Goal: Information Seeking & Learning: Learn about a topic

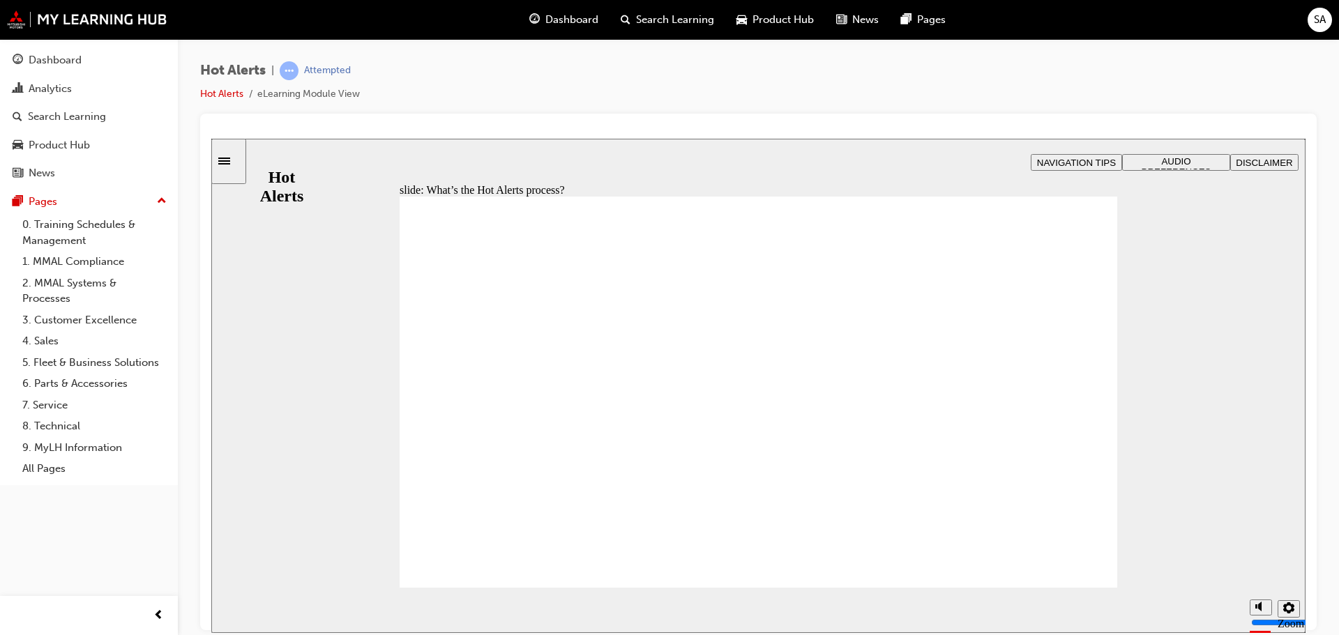
drag, startPoint x: 1022, startPoint y: 312, endPoint x: 1033, endPoint y: 312, distance: 11.2
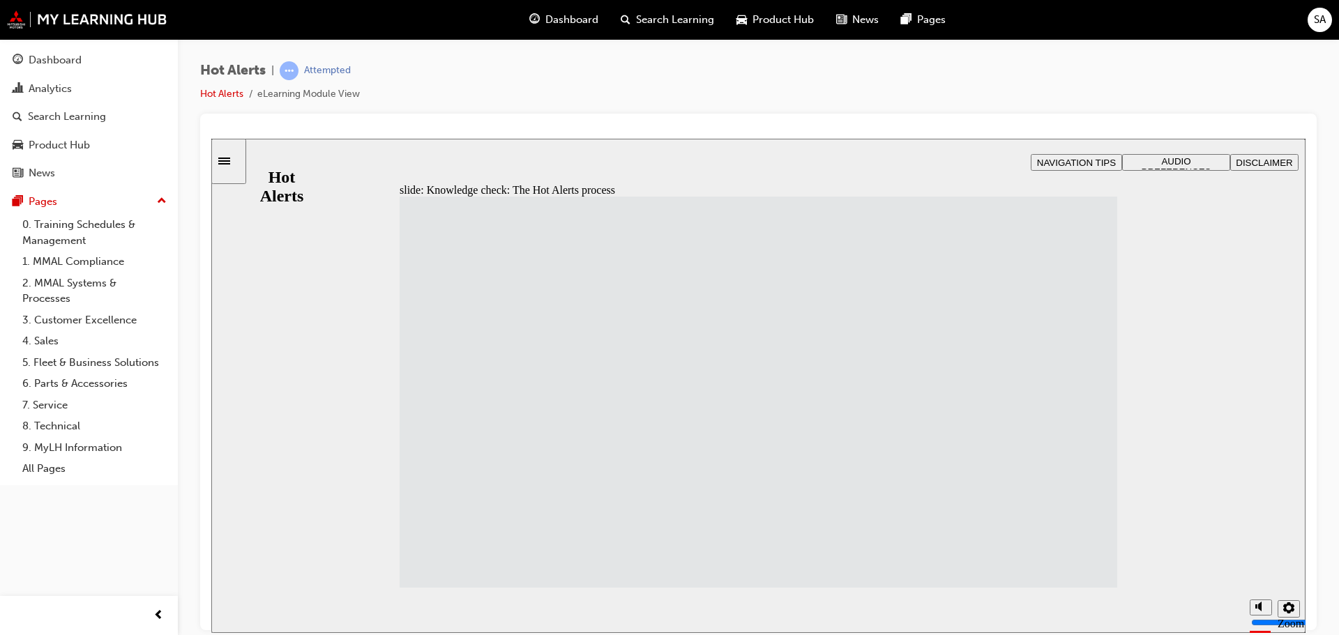
drag, startPoint x: 496, startPoint y: 567, endPoint x: 731, endPoint y: 575, distance: 234.4
drag, startPoint x: 448, startPoint y: 466, endPoint x: 710, endPoint y: 273, distance: 326.0
drag, startPoint x: 498, startPoint y: 270, endPoint x: 758, endPoint y: 316, distance: 264.1
drag, startPoint x: 515, startPoint y: 319, endPoint x: 784, endPoint y: 367, distance: 273.4
drag, startPoint x: 790, startPoint y: 361, endPoint x: 801, endPoint y: 413, distance: 53.5
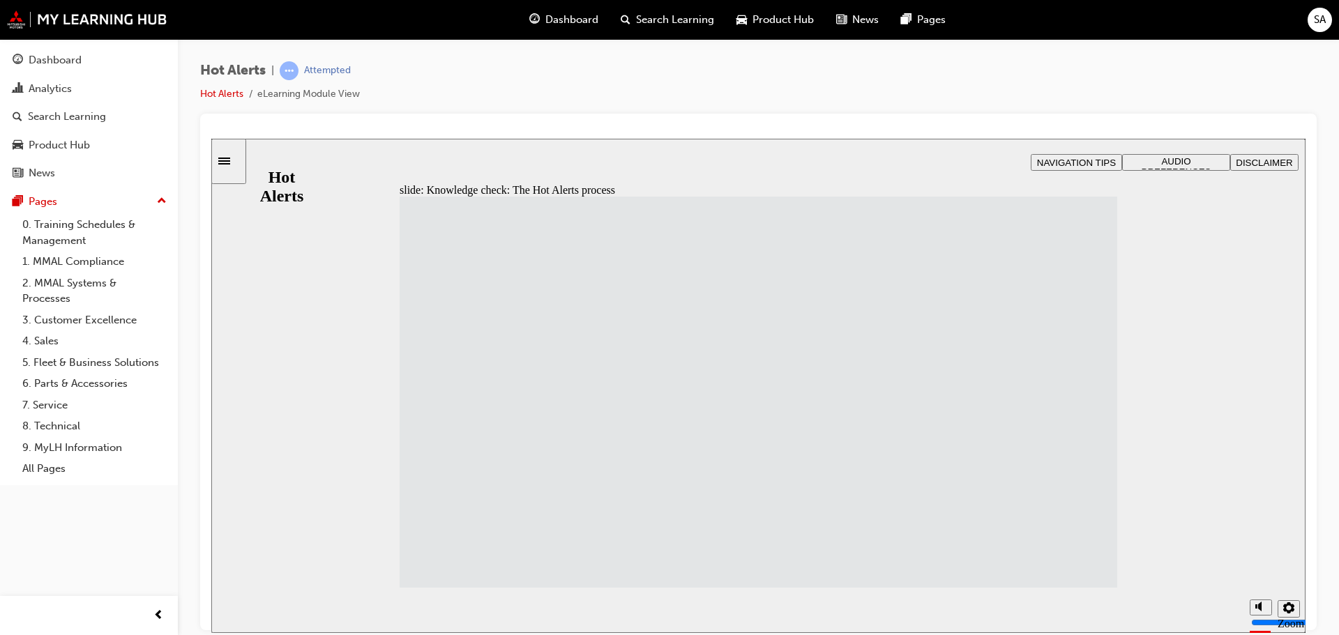
drag, startPoint x: 573, startPoint y: 370, endPoint x: 837, endPoint y: 372, distance: 263.5
drag, startPoint x: 749, startPoint y: 412, endPoint x: 764, endPoint y: 457, distance: 47.2
drag, startPoint x: 766, startPoint y: 369, endPoint x: 761, endPoint y: 405, distance: 36.0
drag, startPoint x: 780, startPoint y: 305, endPoint x: 780, endPoint y: 350, distance: 44.6
drag, startPoint x: 540, startPoint y: 519, endPoint x: 813, endPoint y: 328, distance: 333.4
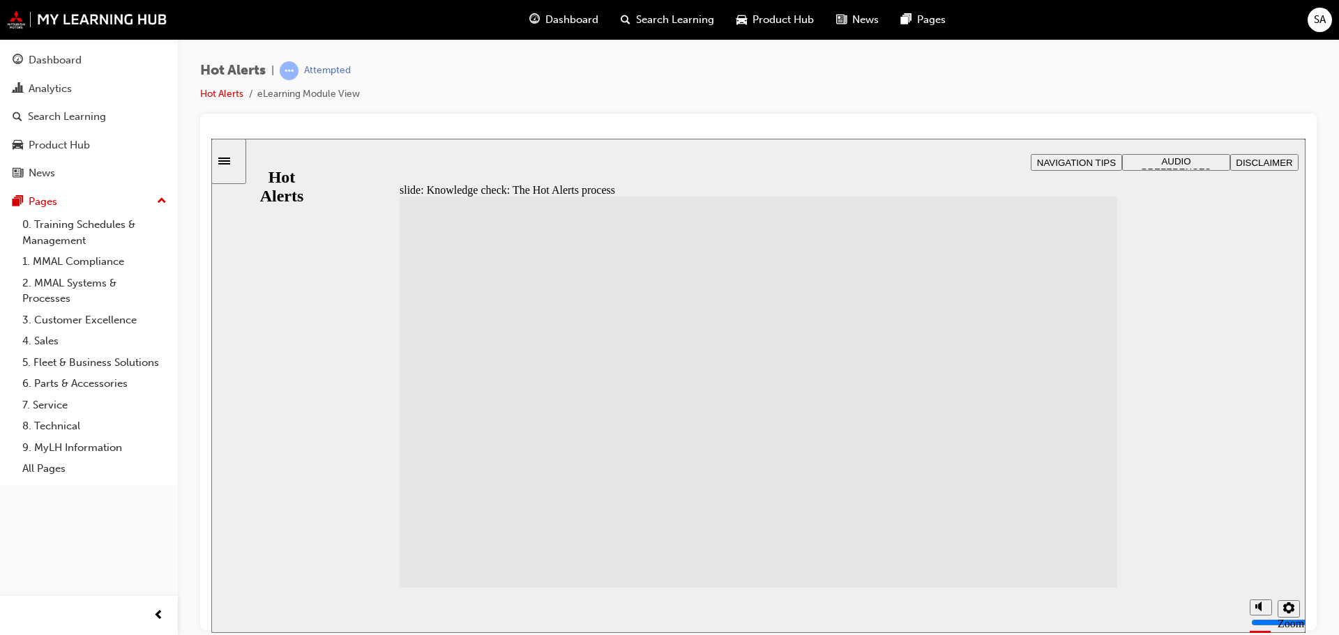
drag, startPoint x: 807, startPoint y: 468, endPoint x: 811, endPoint y: 521, distance: 53.8
drag, startPoint x: 804, startPoint y: 410, endPoint x: 798, endPoint y: 358, distance: 52.6
drag, startPoint x: 548, startPoint y: 260, endPoint x: 829, endPoint y: 464, distance: 346.9
drag, startPoint x: 901, startPoint y: 454, endPoint x: 890, endPoint y: 457, distance: 11.0
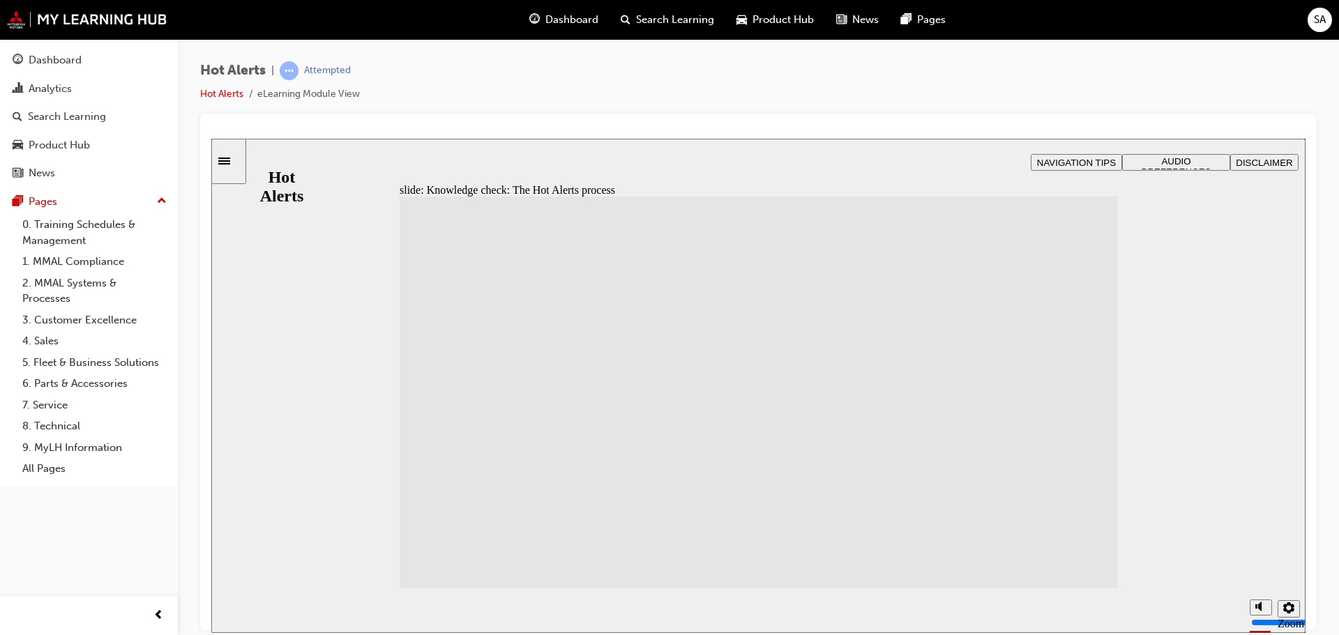
drag, startPoint x: 855, startPoint y: 452, endPoint x: 845, endPoint y: 406, distance: 47.2
drag, startPoint x: 530, startPoint y: 408, endPoint x: 806, endPoint y: 457, distance: 280.5
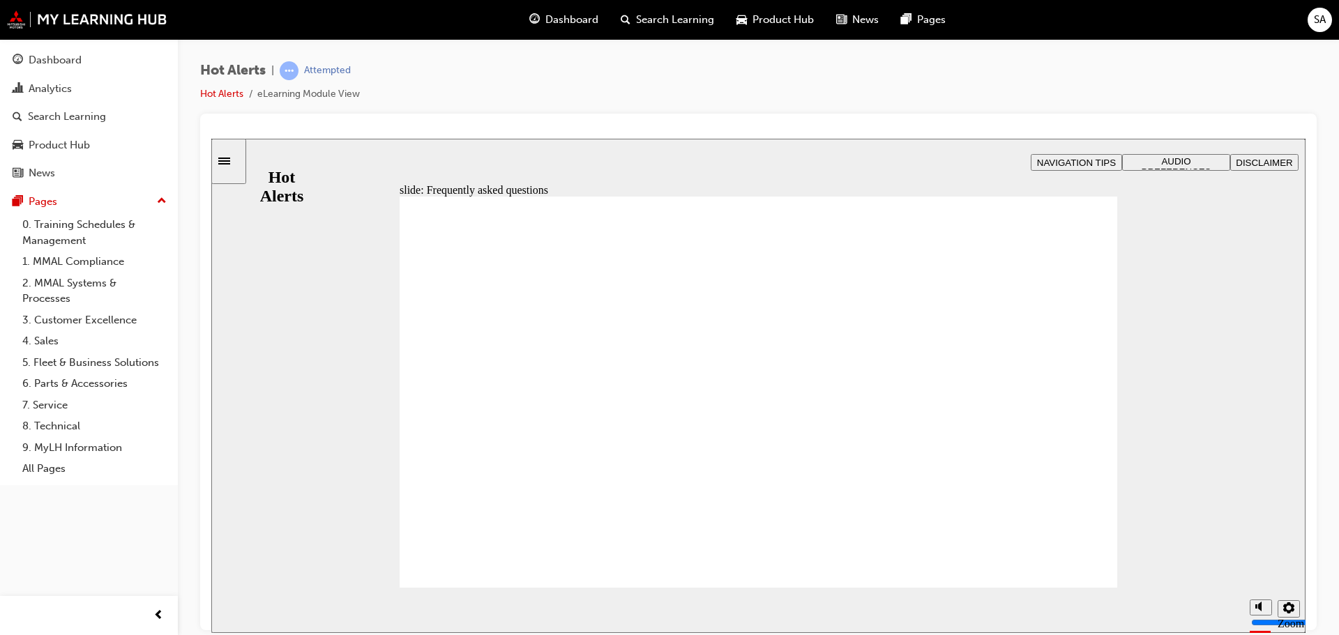
drag, startPoint x: 1042, startPoint y: 247, endPoint x: 1001, endPoint y: 266, distance: 44.6
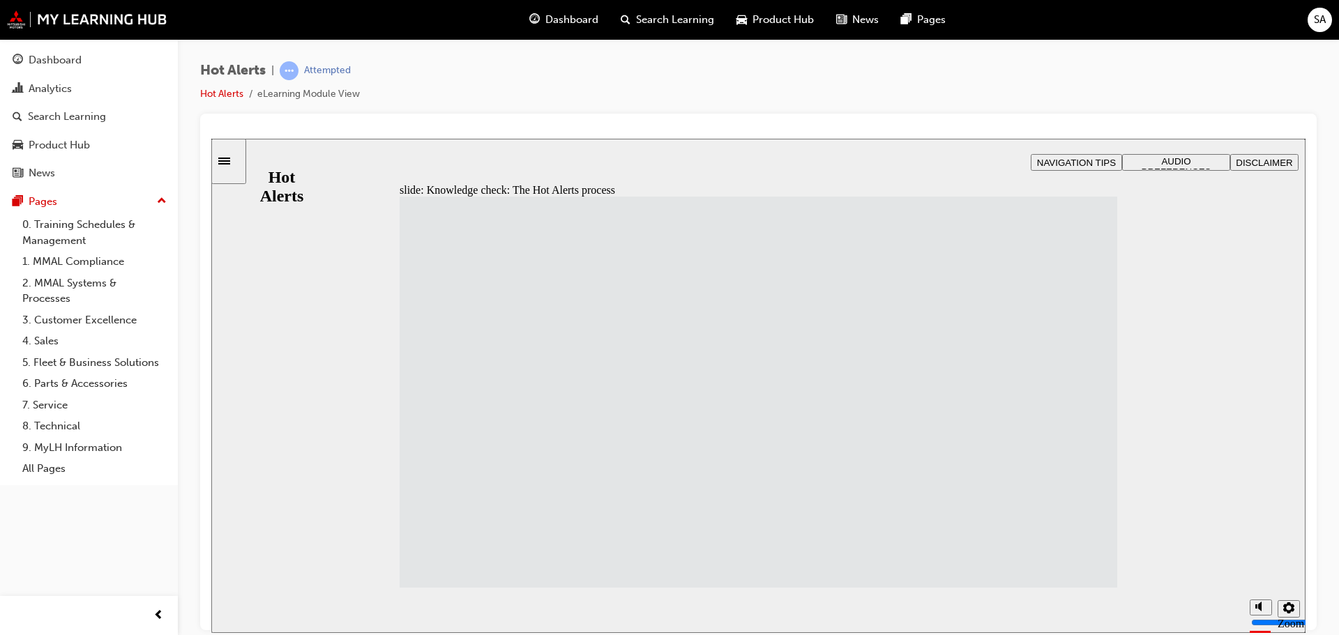
drag, startPoint x: 517, startPoint y: 466, endPoint x: 767, endPoint y: 266, distance: 320.9
drag, startPoint x: 532, startPoint y: 260, endPoint x: 796, endPoint y: 314, distance: 269.6
drag, startPoint x: 535, startPoint y: 550, endPoint x: 800, endPoint y: 504, distance: 269.6
drag, startPoint x: 519, startPoint y: 310, endPoint x: 795, endPoint y: 555, distance: 368.9
drag, startPoint x: 555, startPoint y: 401, endPoint x: 820, endPoint y: 459, distance: 271.2
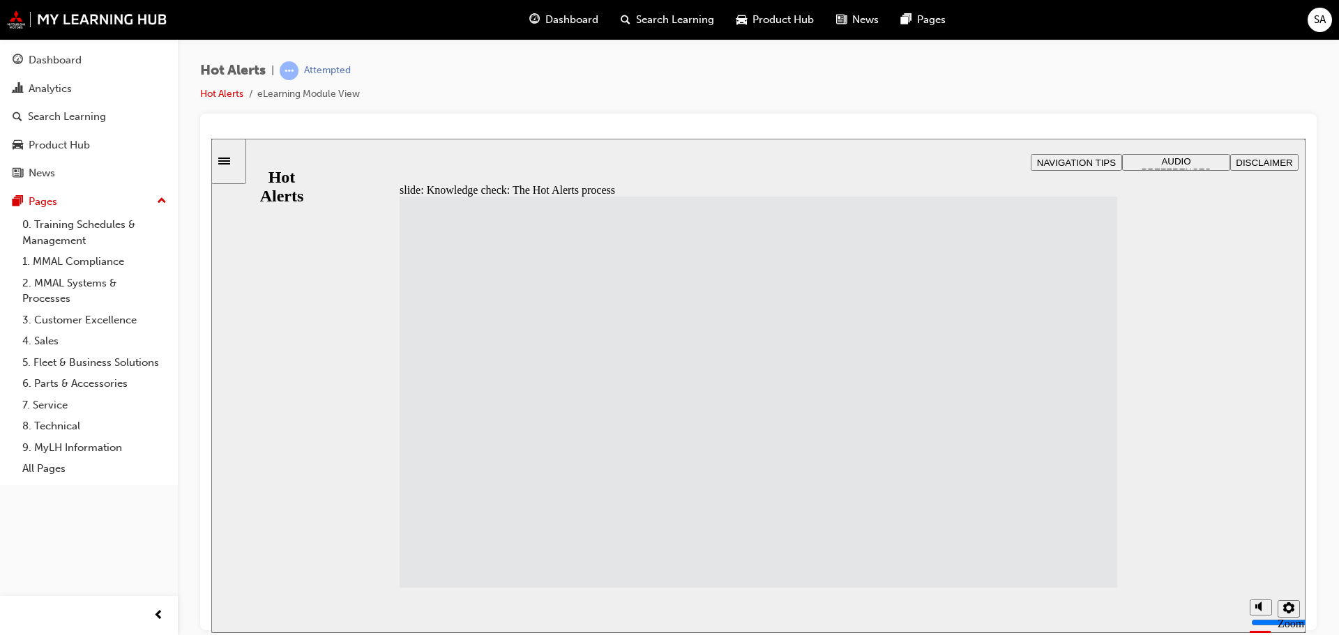
drag, startPoint x: 549, startPoint y: 370, endPoint x: 813, endPoint y: 370, distance: 264.2
drag, startPoint x: 547, startPoint y: 508, endPoint x: 827, endPoint y: 407, distance: 297.0
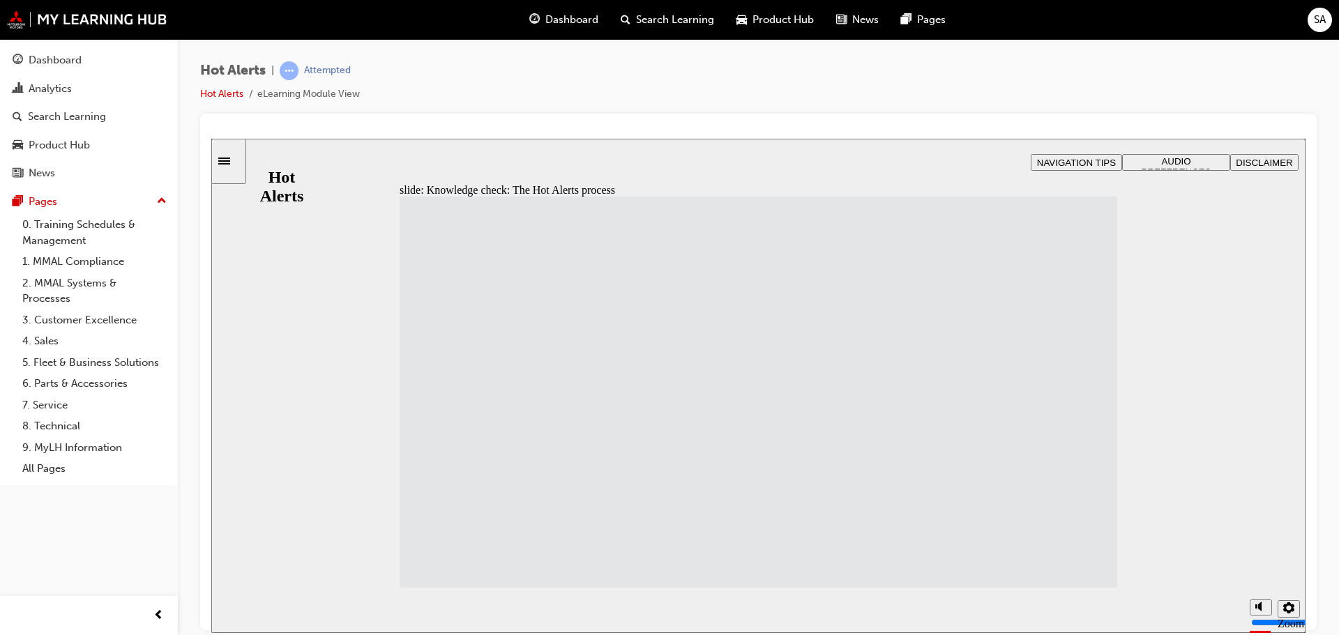
drag, startPoint x: 501, startPoint y: 457, endPoint x: 781, endPoint y: 265, distance: 339.0
drag, startPoint x: 527, startPoint y: 512, endPoint x: 789, endPoint y: 319, distance: 325.6
drag, startPoint x: 487, startPoint y: 254, endPoint x: 752, endPoint y: 359, distance: 285.7
drag, startPoint x: 526, startPoint y: 567, endPoint x: 793, endPoint y: 519, distance: 272.0
drag, startPoint x: 532, startPoint y: 314, endPoint x: 800, endPoint y: 563, distance: 365.6
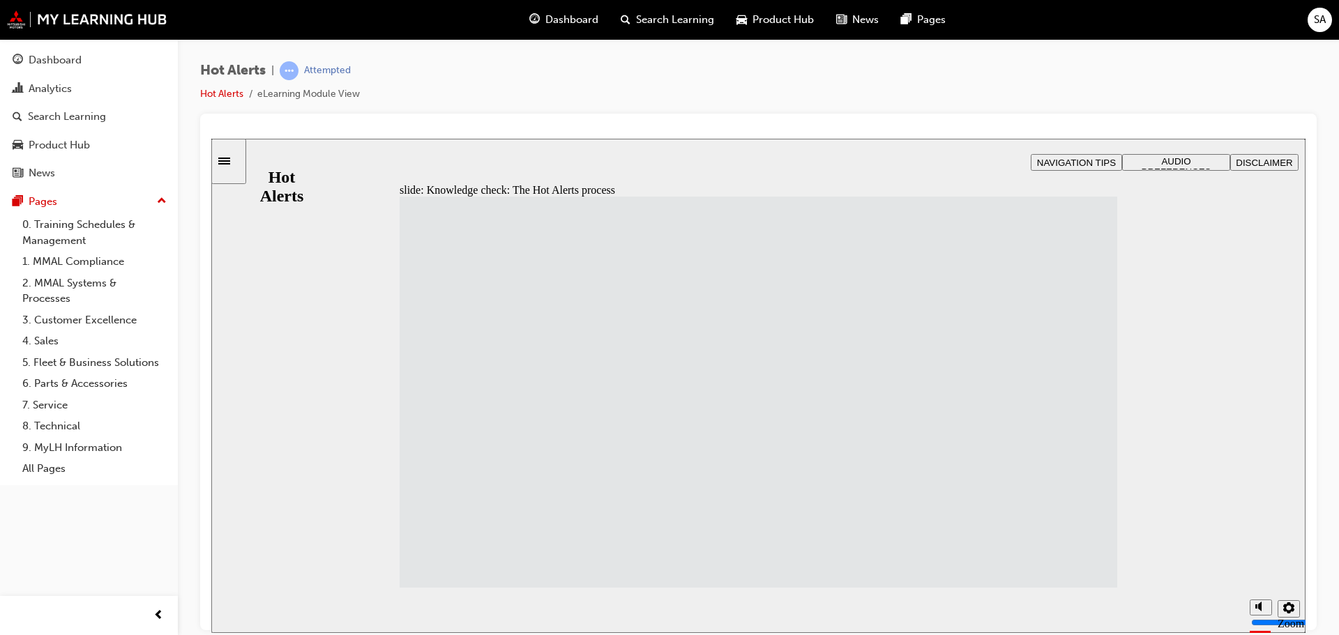
drag, startPoint x: 572, startPoint y: 410, endPoint x: 832, endPoint y: 468, distance: 266.5
drag, startPoint x: 562, startPoint y: 357, endPoint x: 841, endPoint y: 411, distance: 284.8
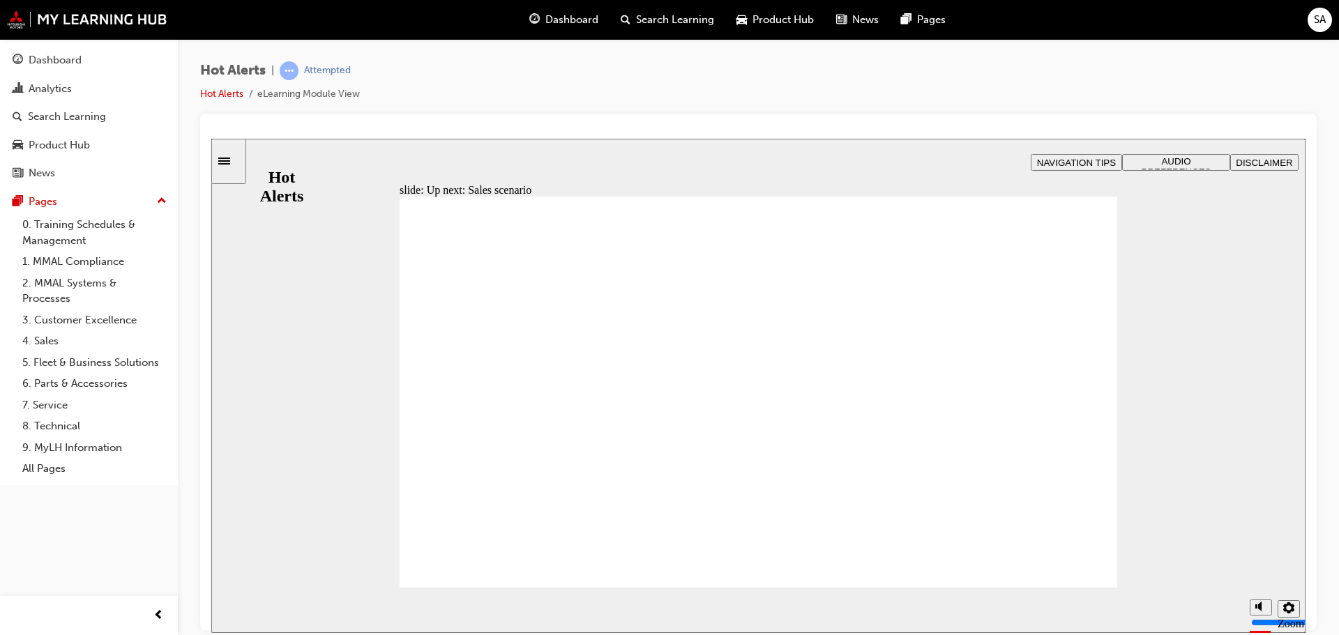
checkbox input "true"
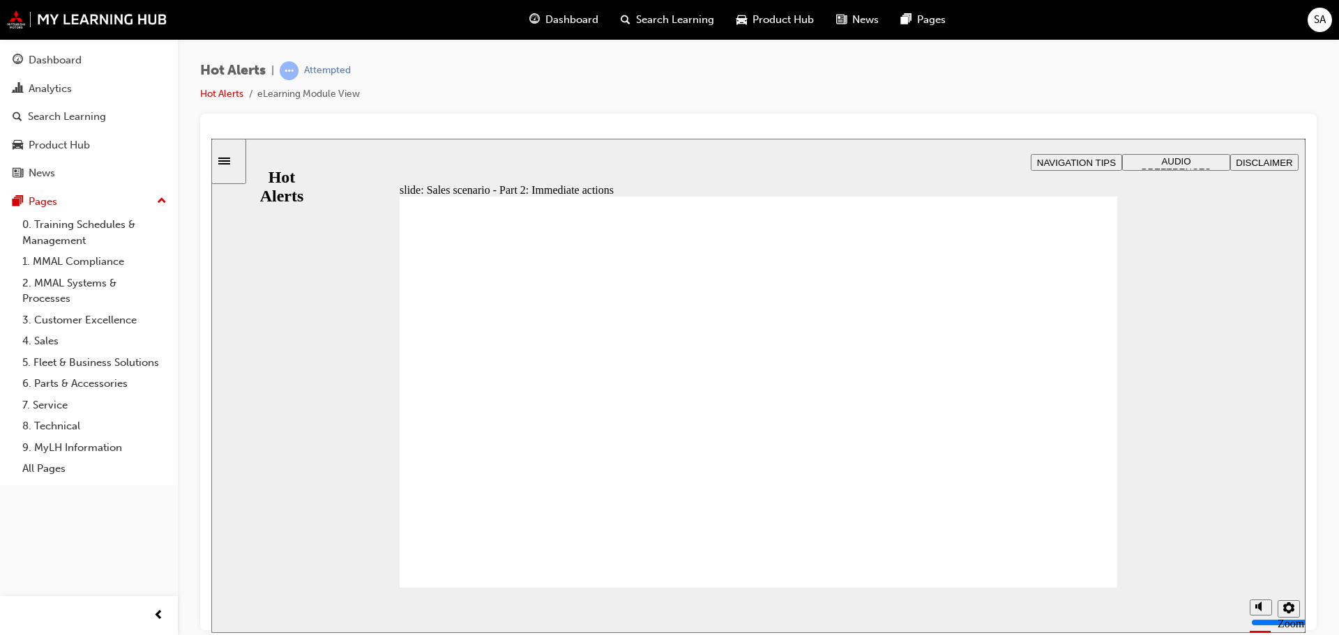
checkbox input "true"
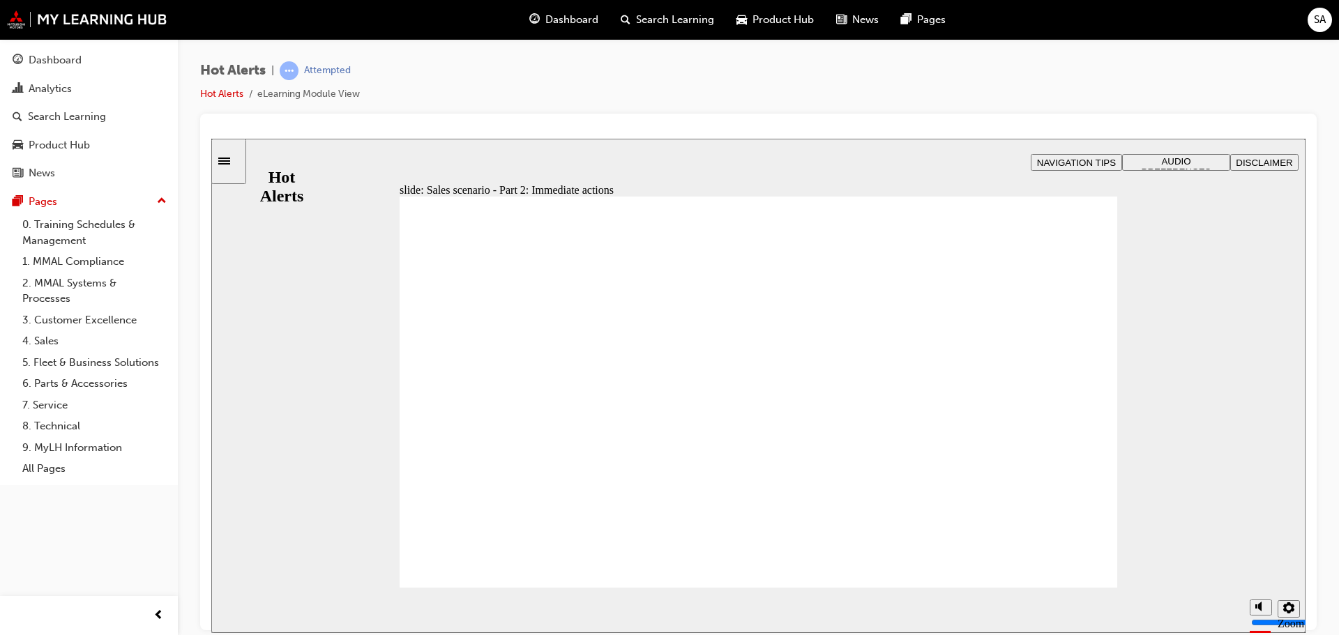
checkbox input "true"
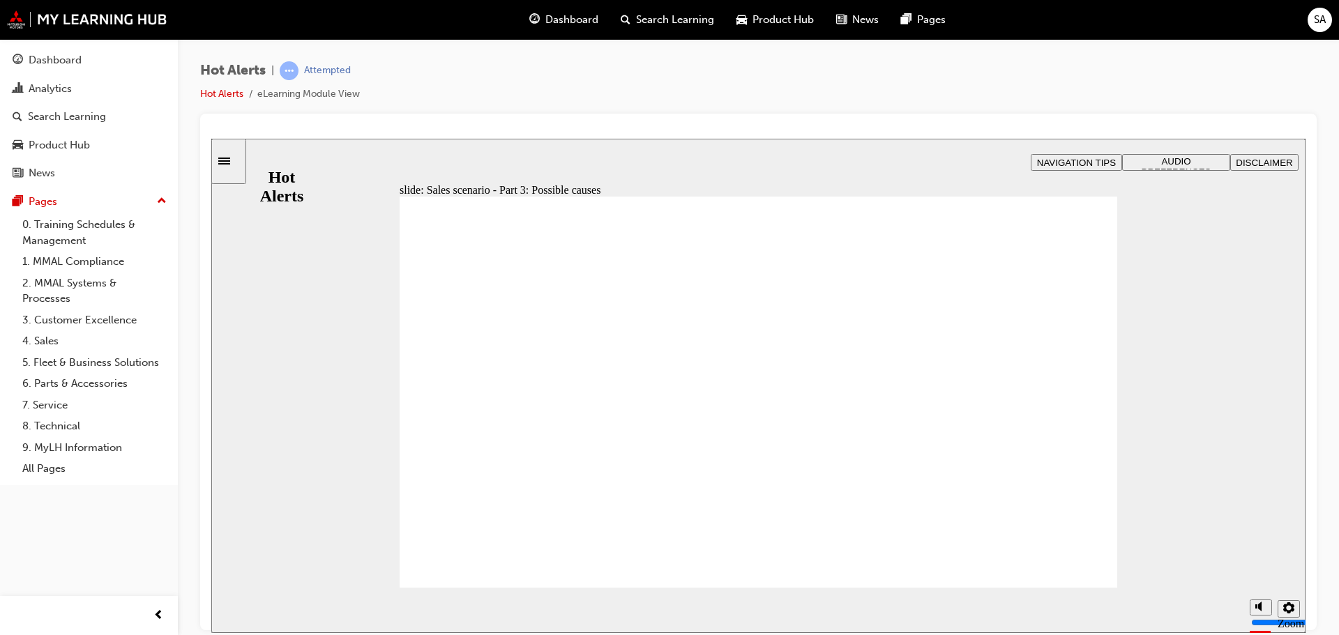
checkbox input "true"
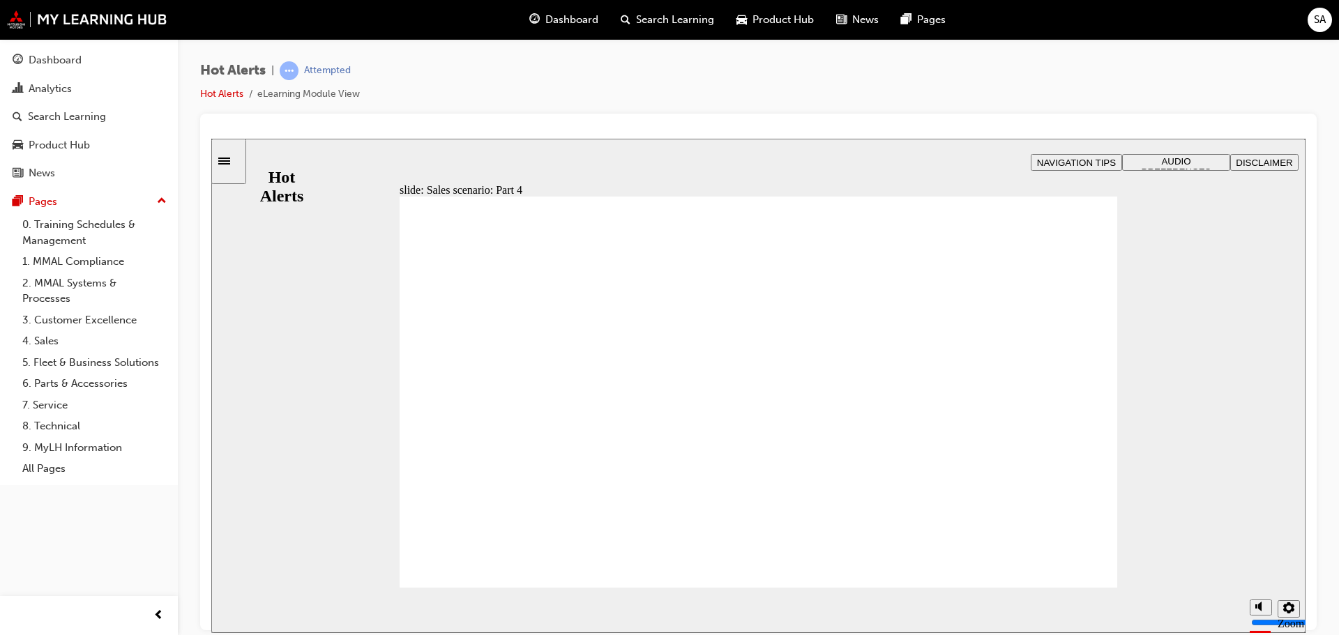
checkbox input "true"
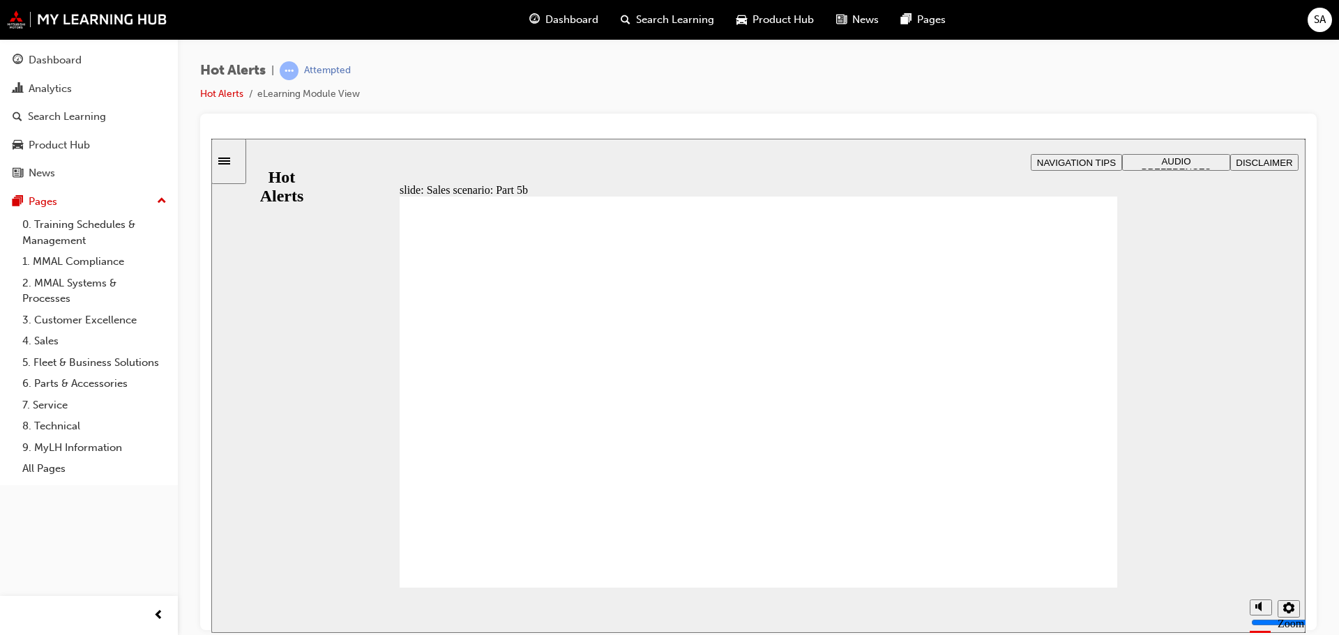
checkbox input "true"
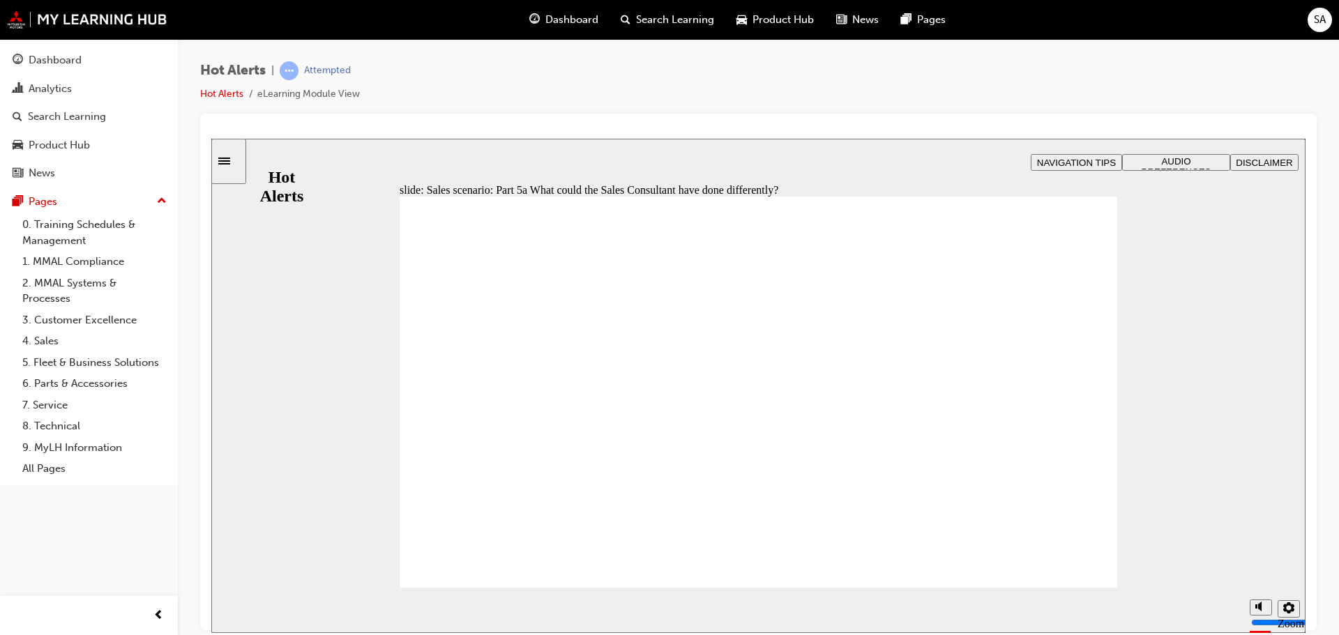
checkbox input "true"
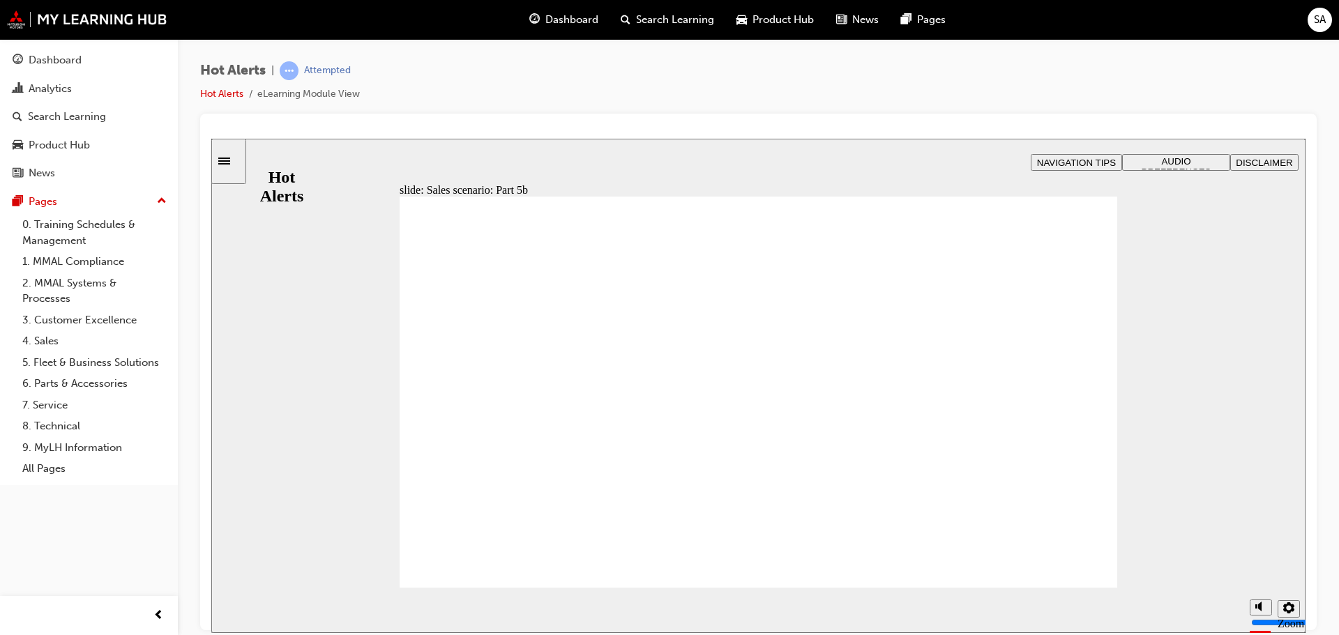
checkbox input "true"
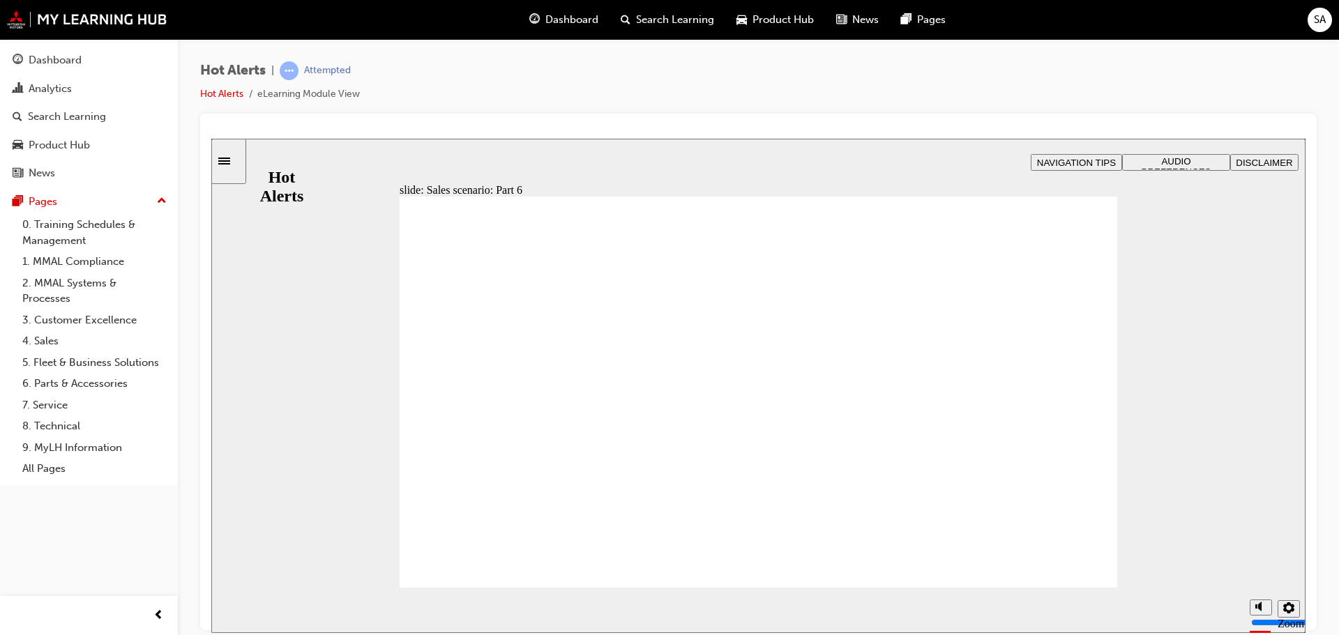
checkbox input "true"
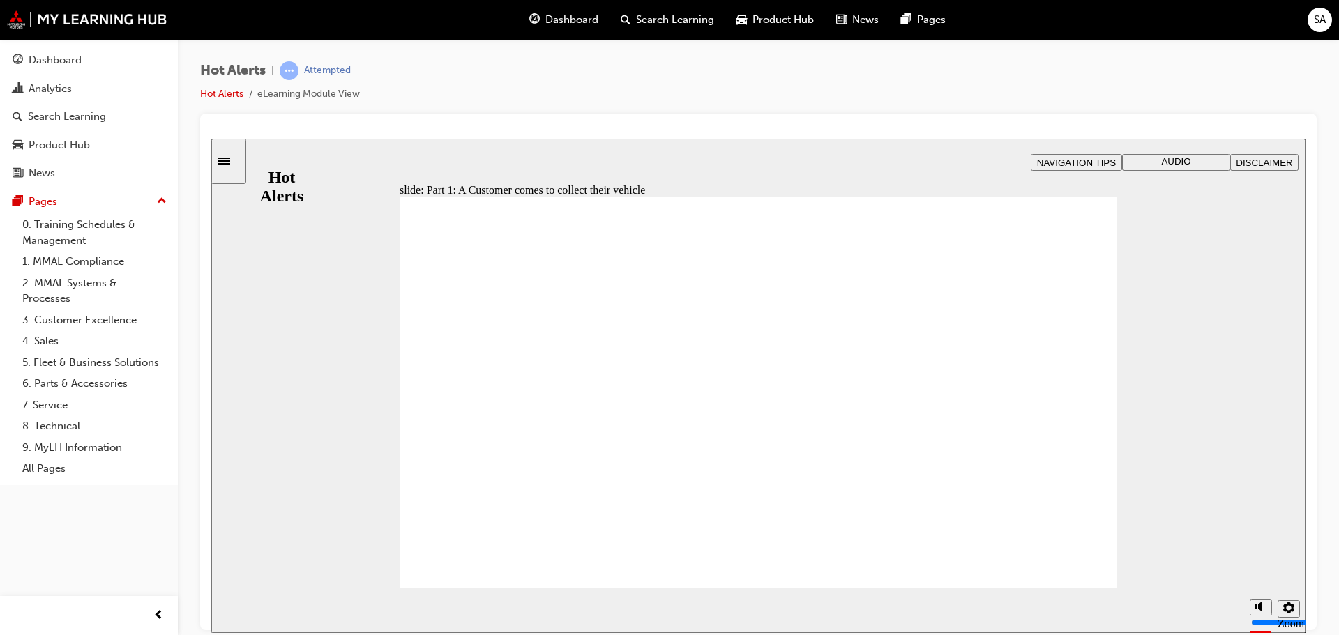
checkbox input "true"
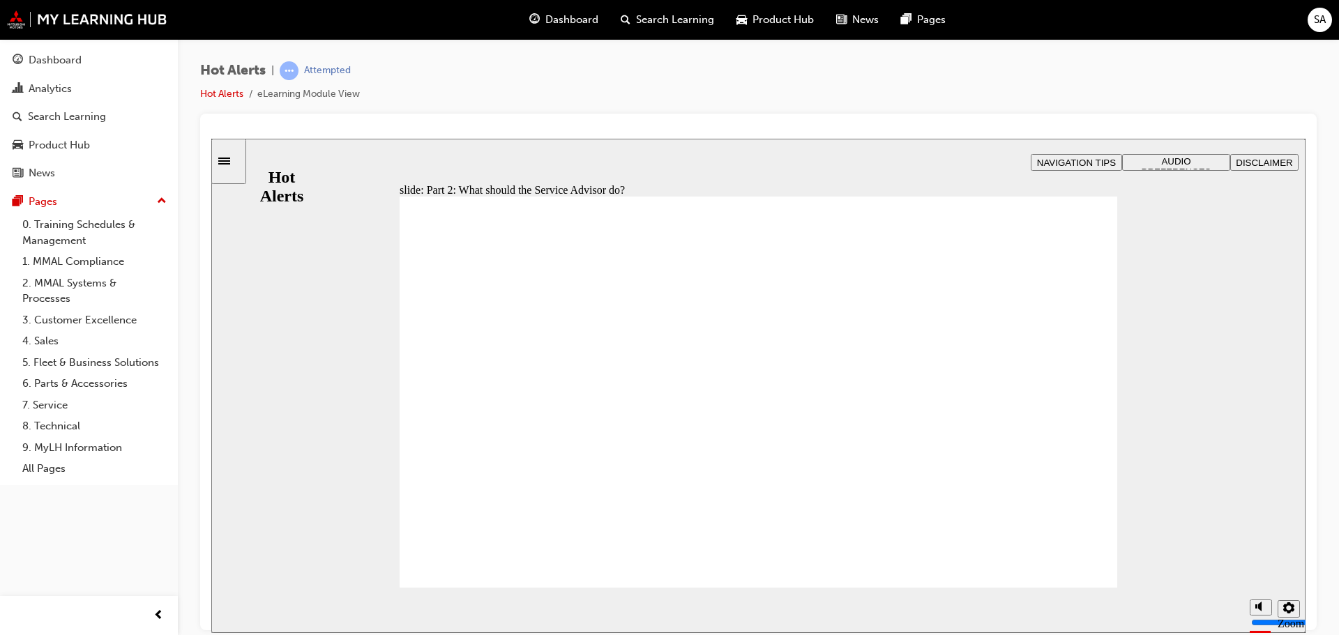
checkbox input "true"
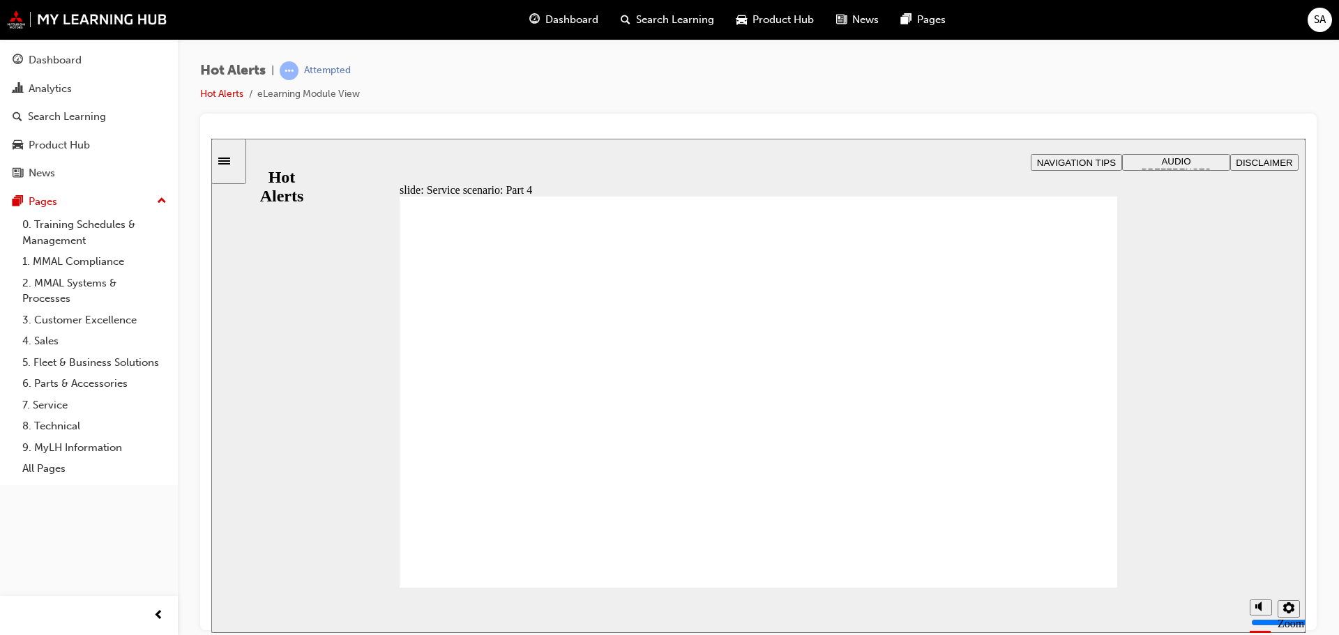
checkbox input "true"
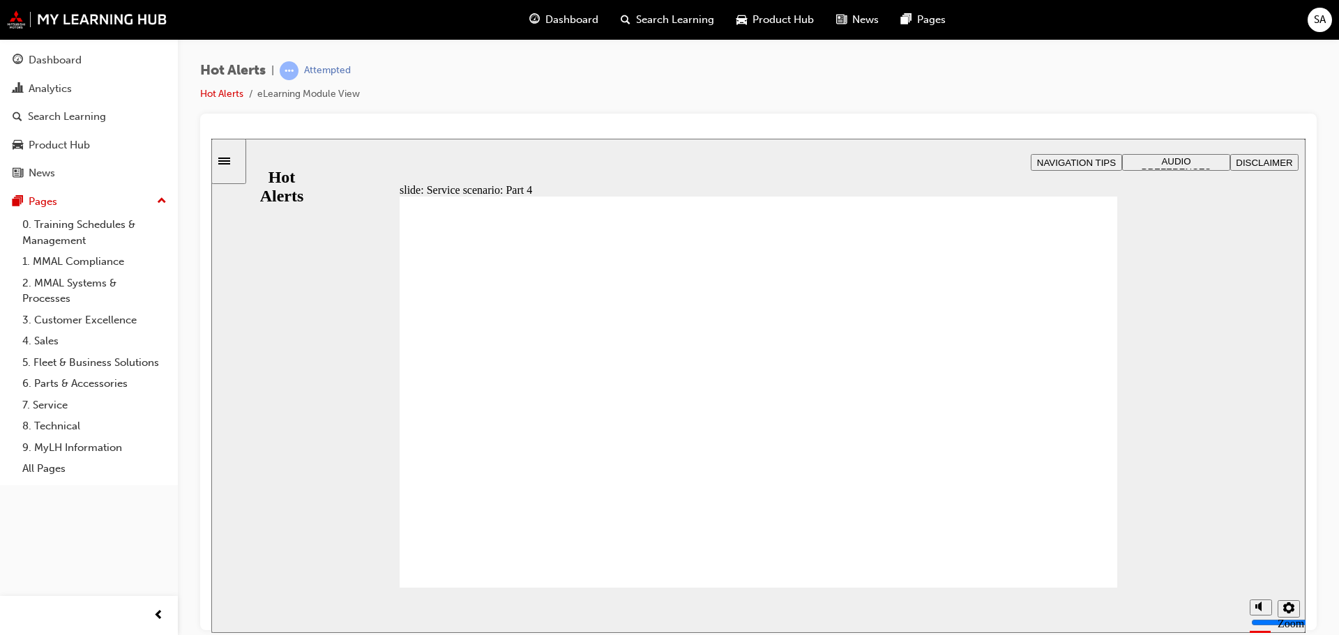
checkbox input "true"
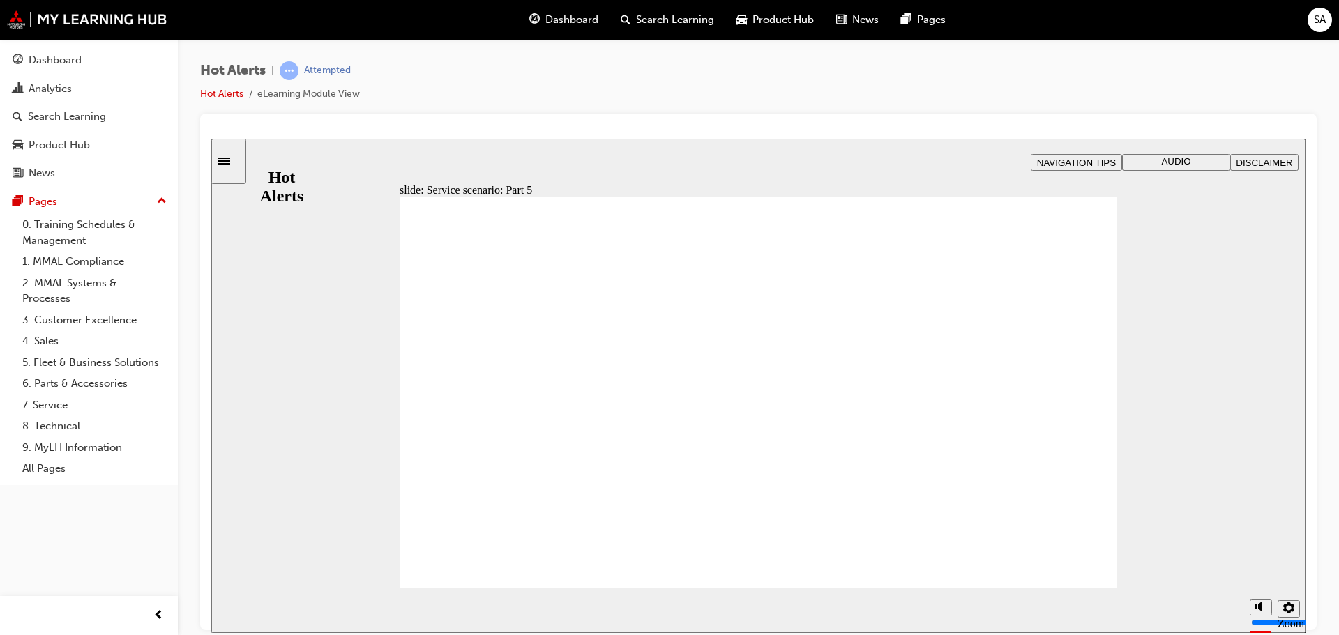
checkbox input "true"
drag, startPoint x: 441, startPoint y: 411, endPoint x: 445, endPoint y: 436, distance: 25.4
checkbox input "true"
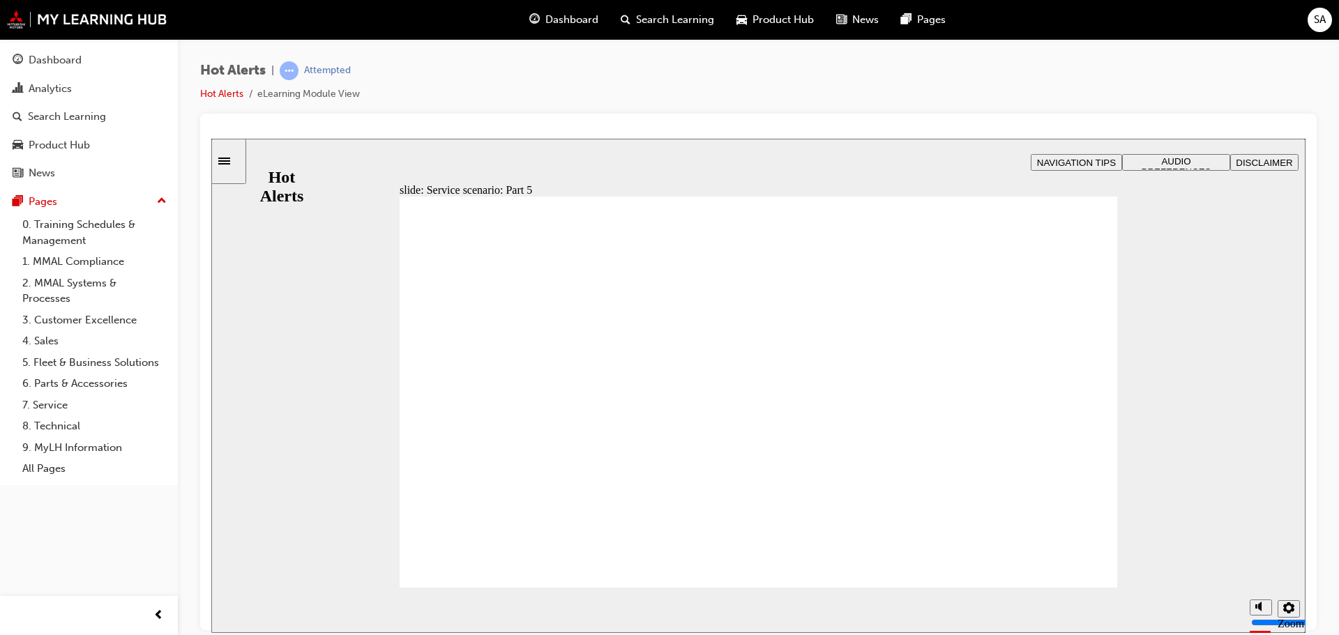
checkbox input "true"
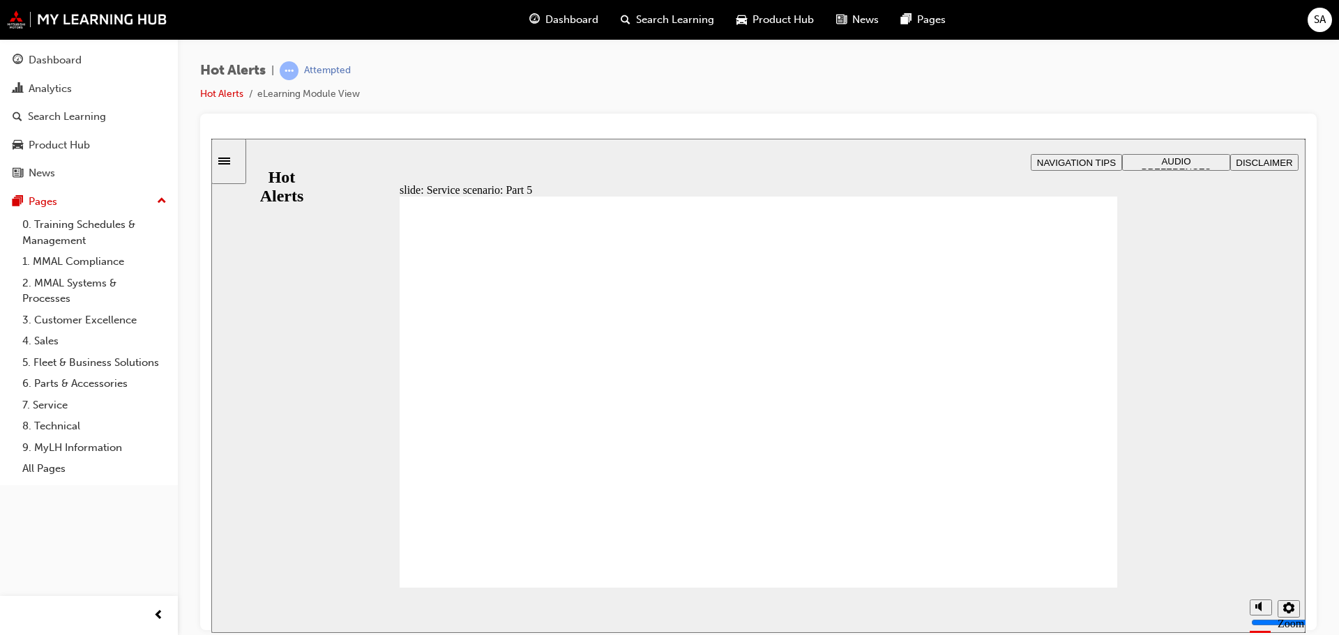
checkbox input "true"
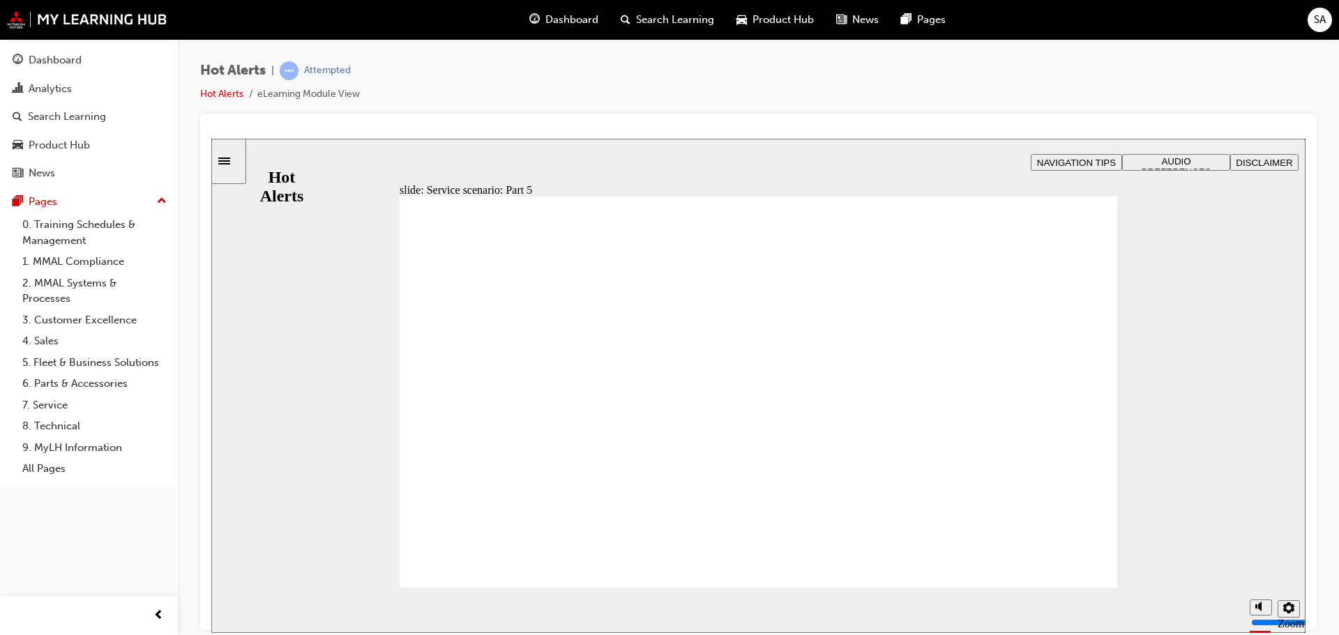
checkbox input "true"
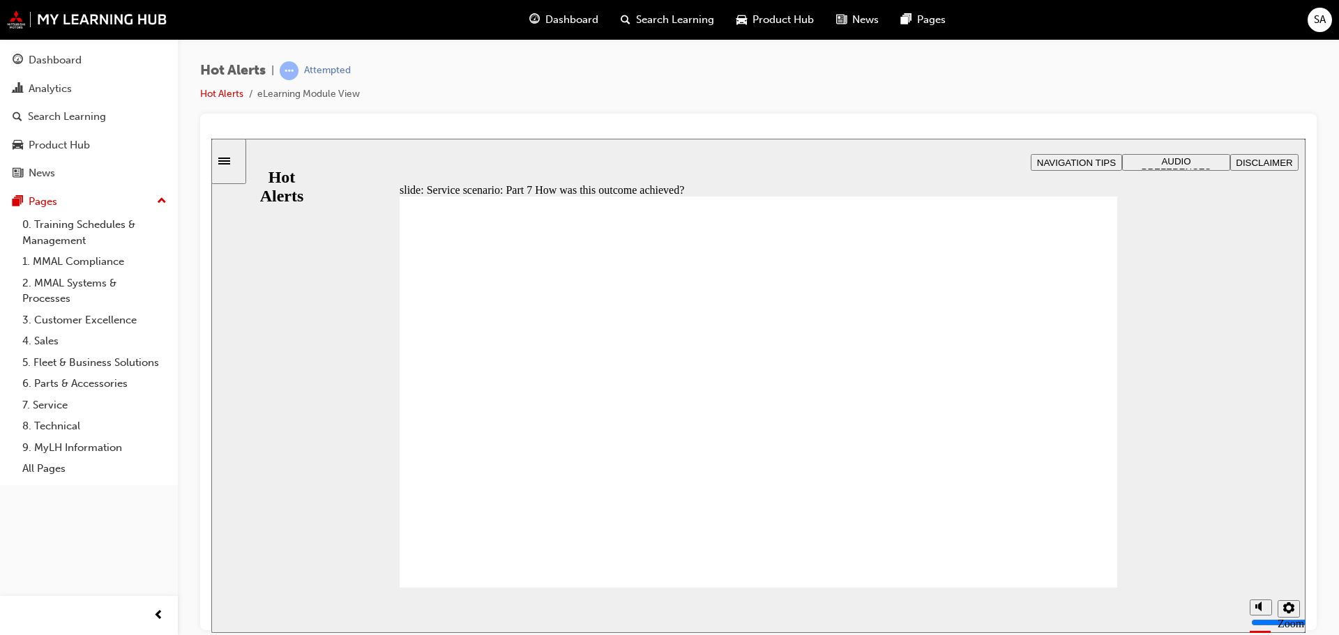
checkbox input "true"
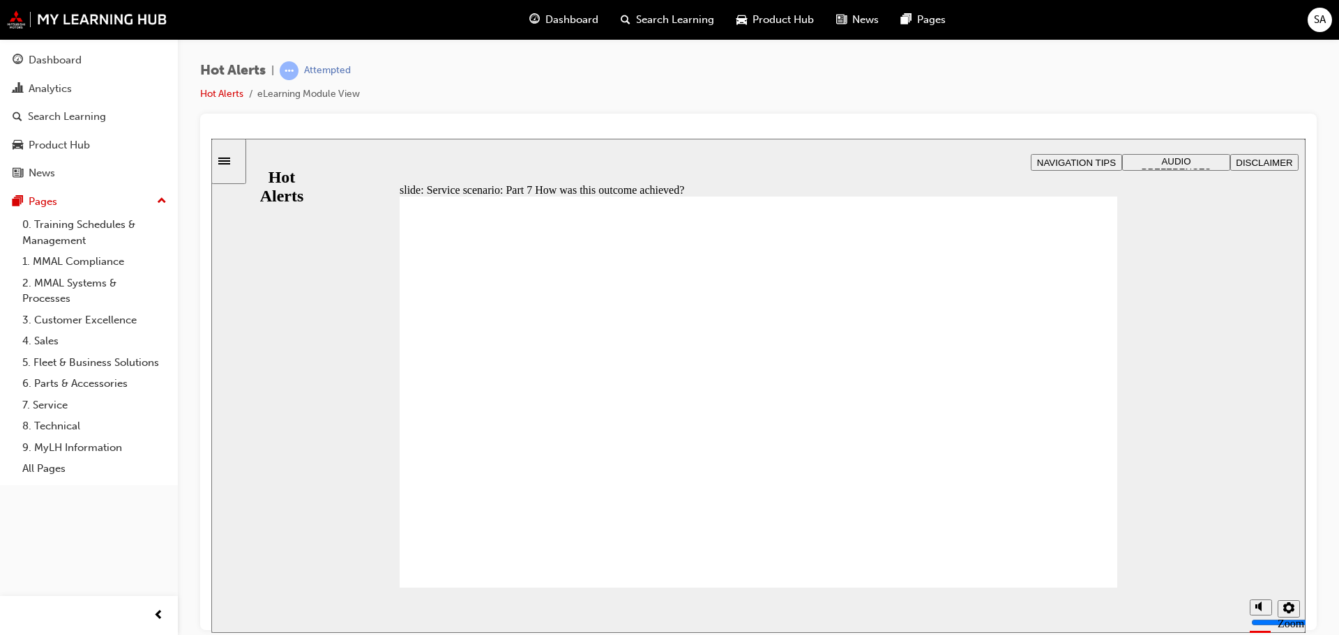
checkbox input "true"
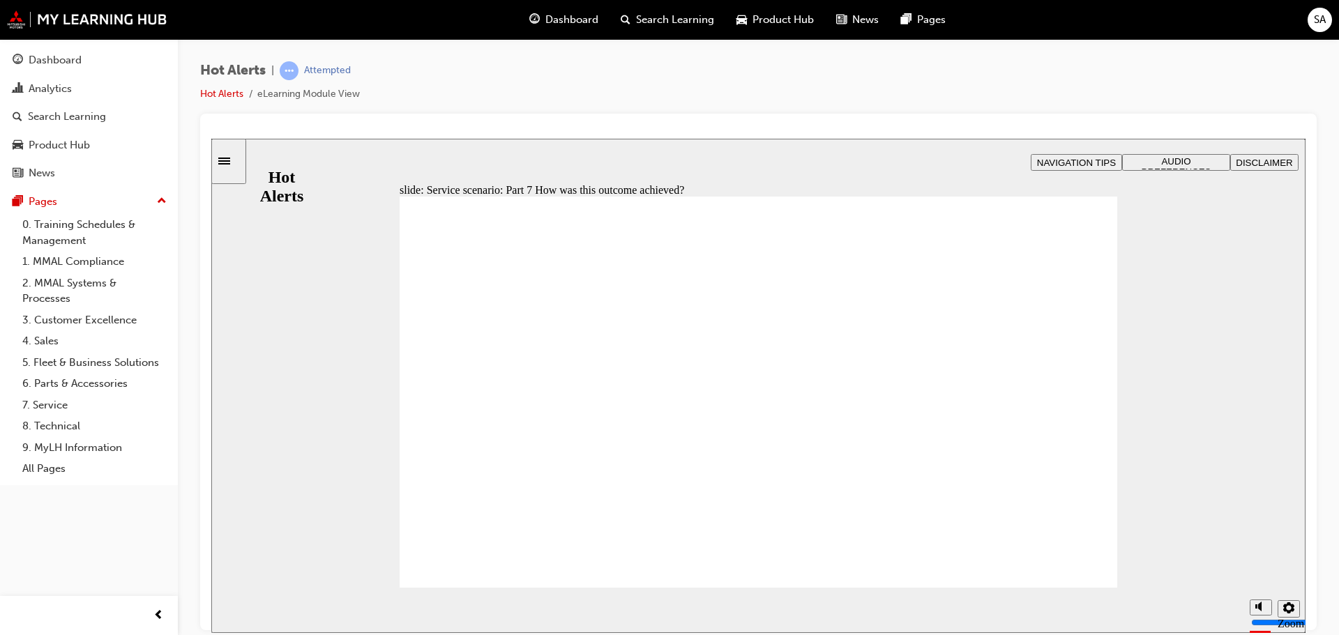
checkbox input "true"
